Goal: Task Accomplishment & Management: Manage account settings

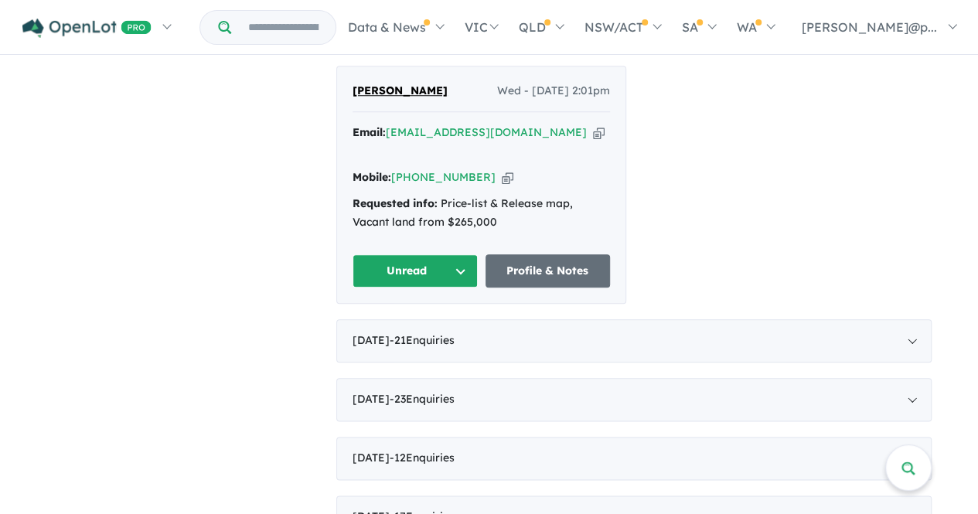
scroll to position [684, 0]
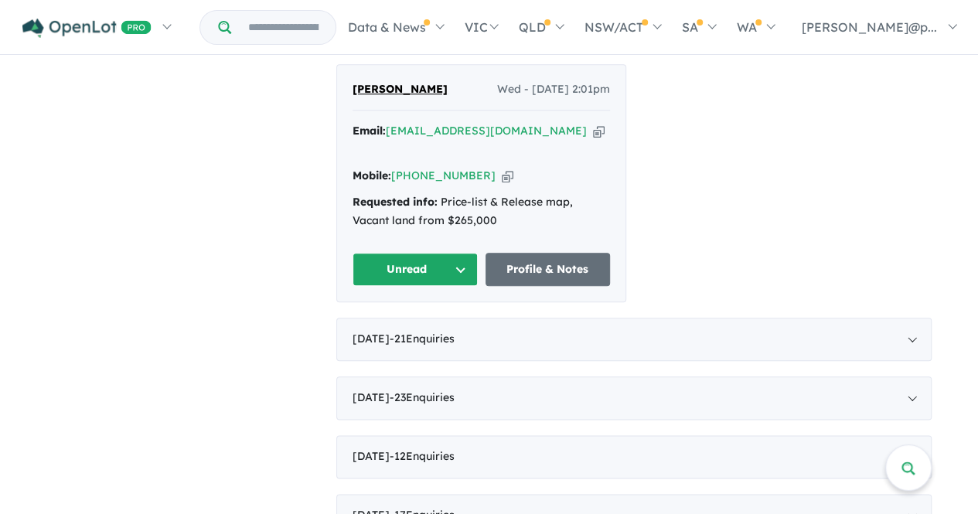
click at [502, 168] on icon "button" at bounding box center [508, 176] width 12 height 16
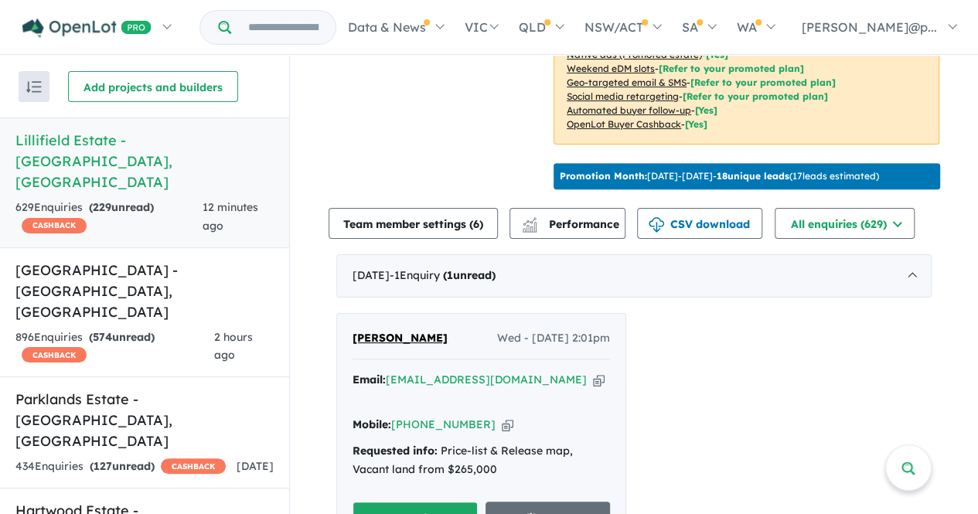
scroll to position [569, 0]
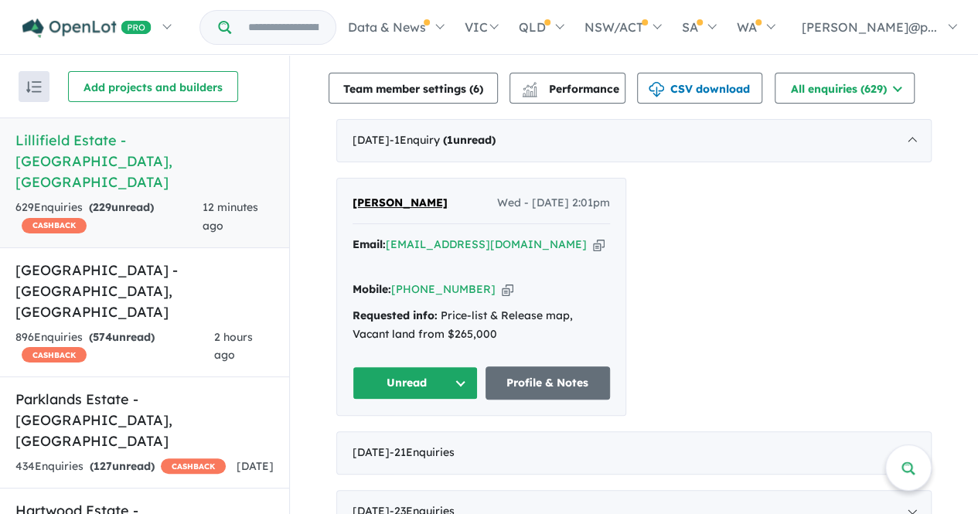
click at [540, 237] on div "Email: [EMAIL_ADDRESS][DOMAIN_NAME] Copied!" at bounding box center [482, 254] width 258 height 37
click at [593, 239] on icon "button" at bounding box center [599, 245] width 12 height 16
drag, startPoint x: 452, startPoint y: 197, endPoint x: 347, endPoint y: 194, distance: 105.2
click at [347, 194] on div "[PERSON_NAME] Wed - [DATE] 2:01pm Email: [EMAIL_ADDRESS][DOMAIN_NAME] Copied! M…" at bounding box center [481, 297] width 288 height 237
copy span "[PERSON_NAME]"
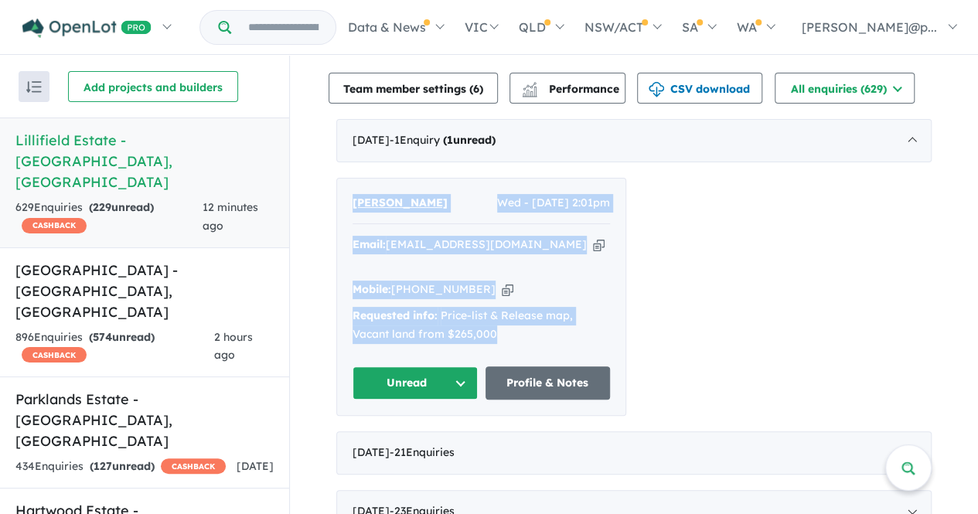
drag, startPoint x: 525, startPoint y: 320, endPoint x: 347, endPoint y: 194, distance: 218.0
click at [347, 194] on div "[PERSON_NAME] Wed - [DATE] 2:01pm Email: [EMAIL_ADDRESS][DOMAIN_NAME] Copied! M…" at bounding box center [481, 297] width 288 height 237
copy div "[PERSON_NAME] Wed - [DATE] 2:01pm Email: [EMAIL_ADDRESS][DOMAIN_NAME] Copied! M…"
click at [427, 367] on button "Unread" at bounding box center [415, 383] width 125 height 33
click at [397, 438] on button "Assigned" at bounding box center [420, 456] width 135 height 36
